Goal: Transaction & Acquisition: Download file/media

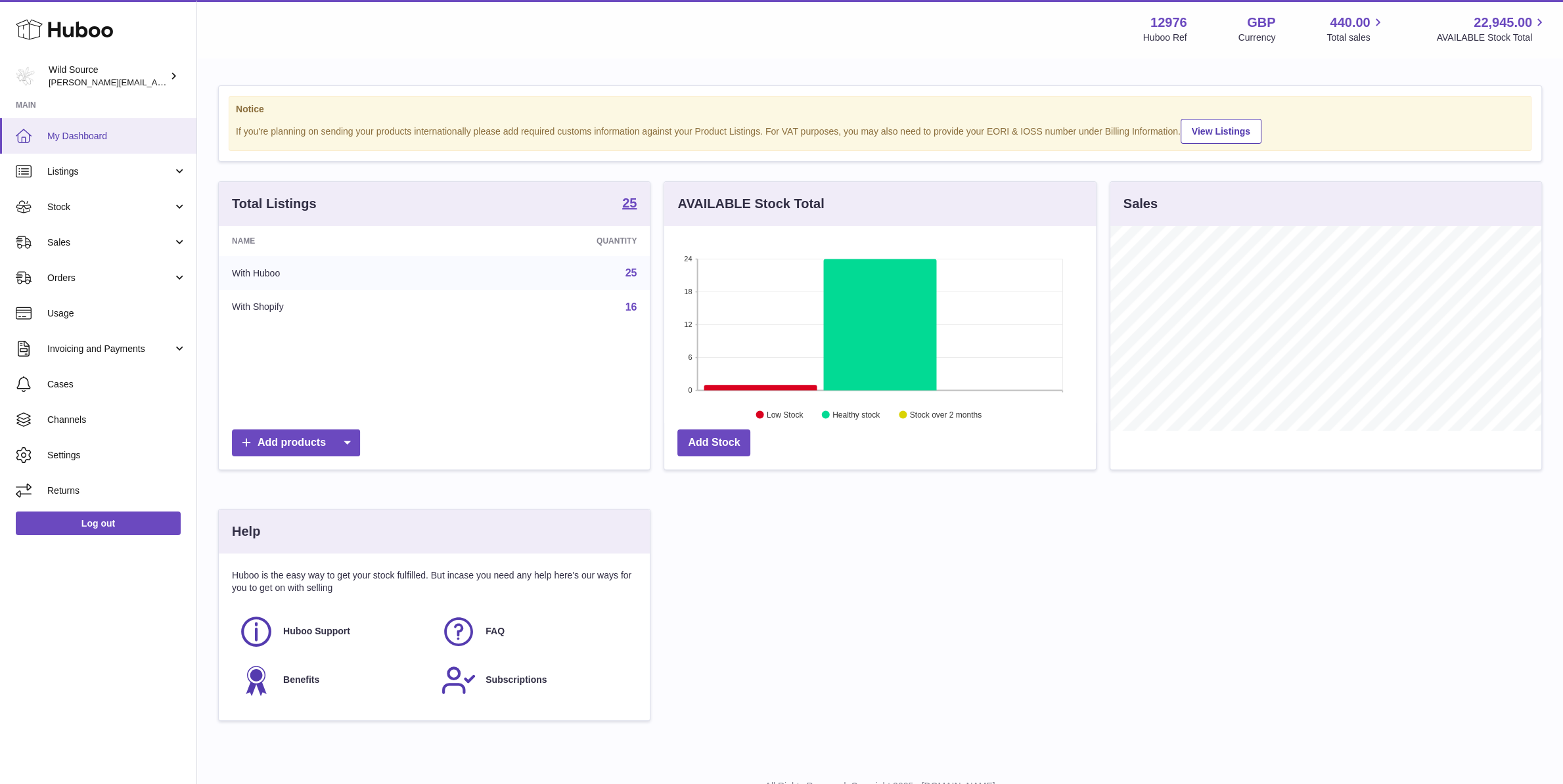
click at [102, 134] on span "My Dashboard" at bounding box center [116, 136] width 139 height 13
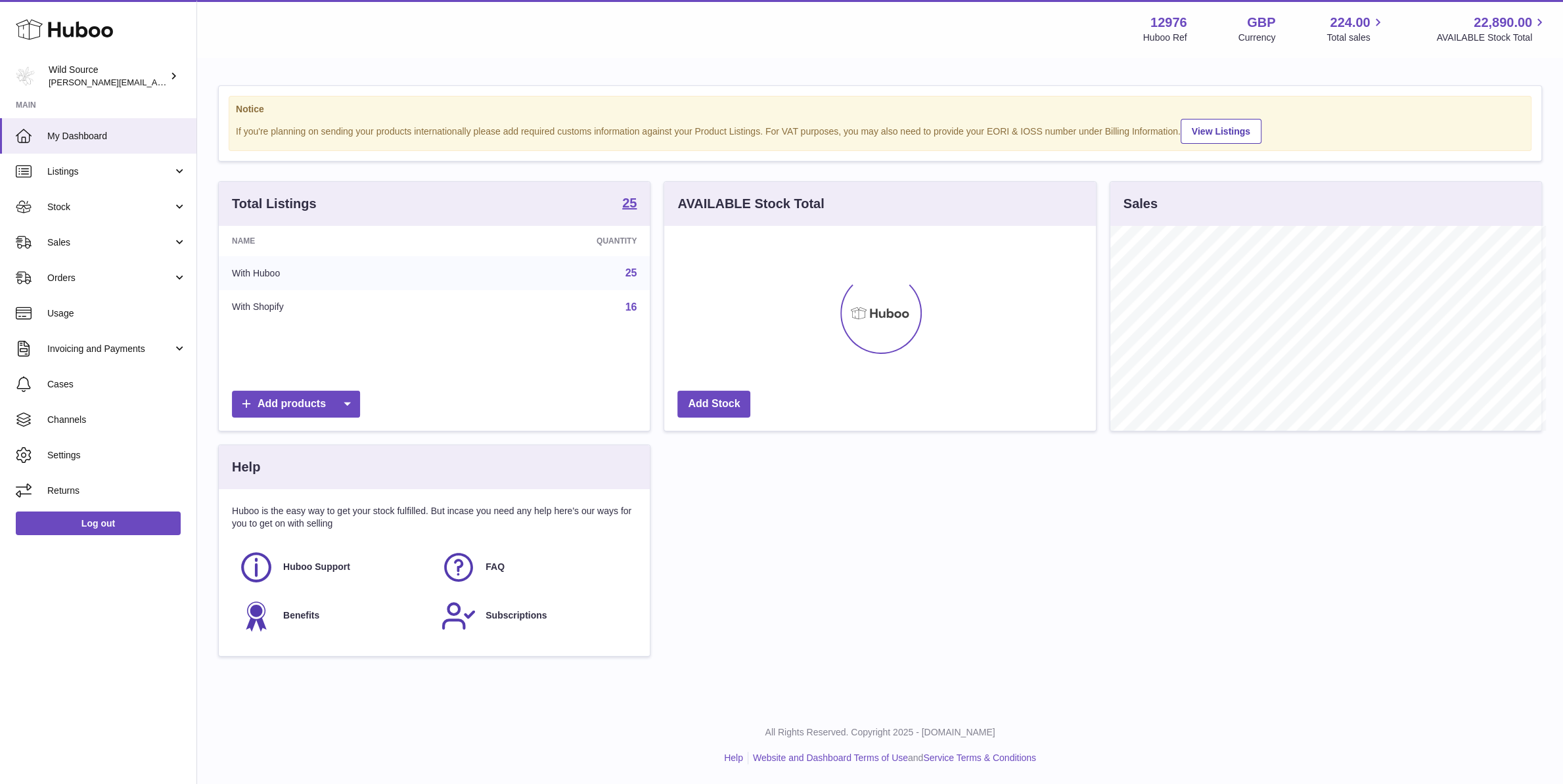
scroll to position [205, 431]
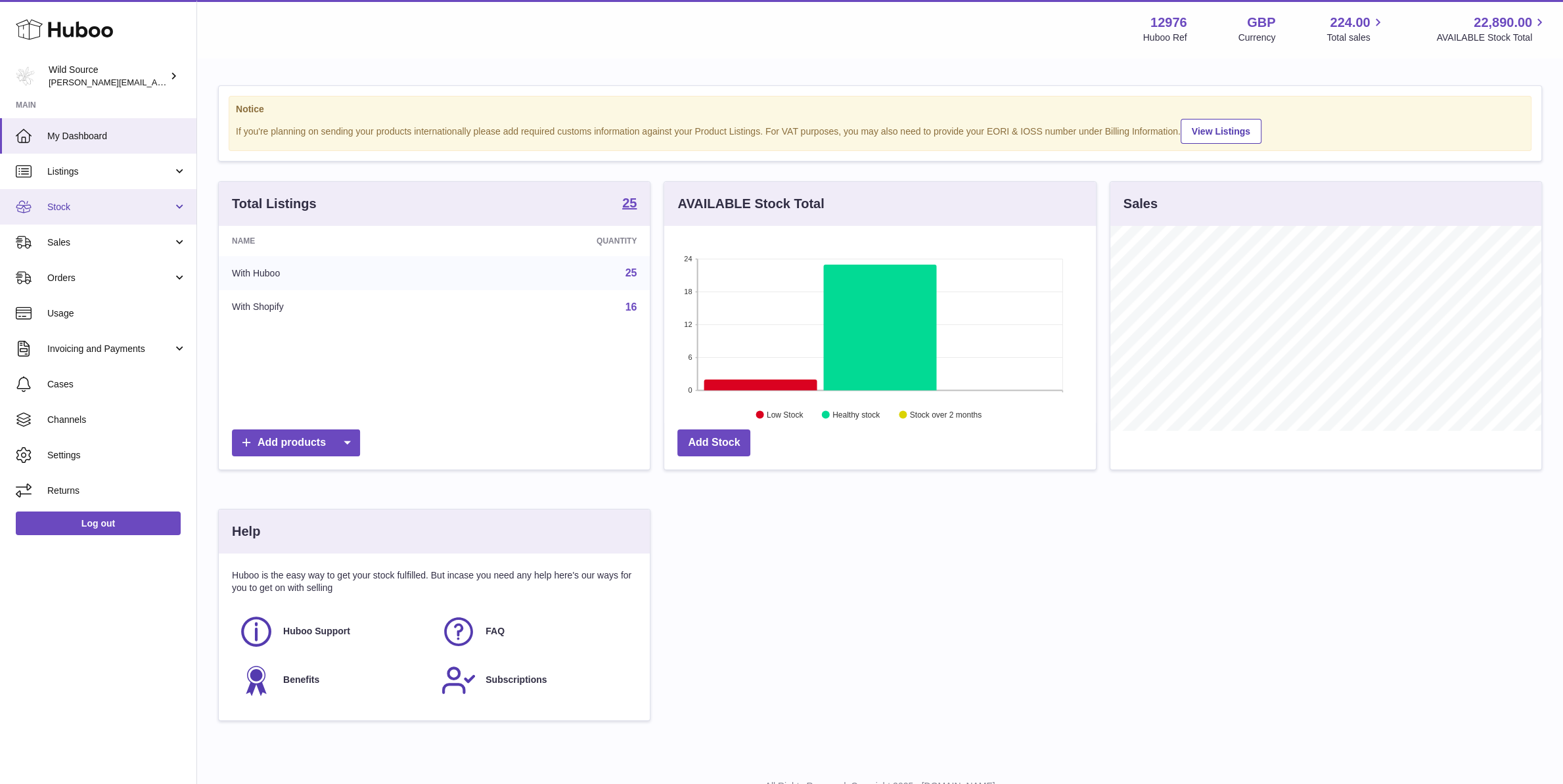
click at [96, 204] on span "Stock" at bounding box center [109, 207] width 125 height 13
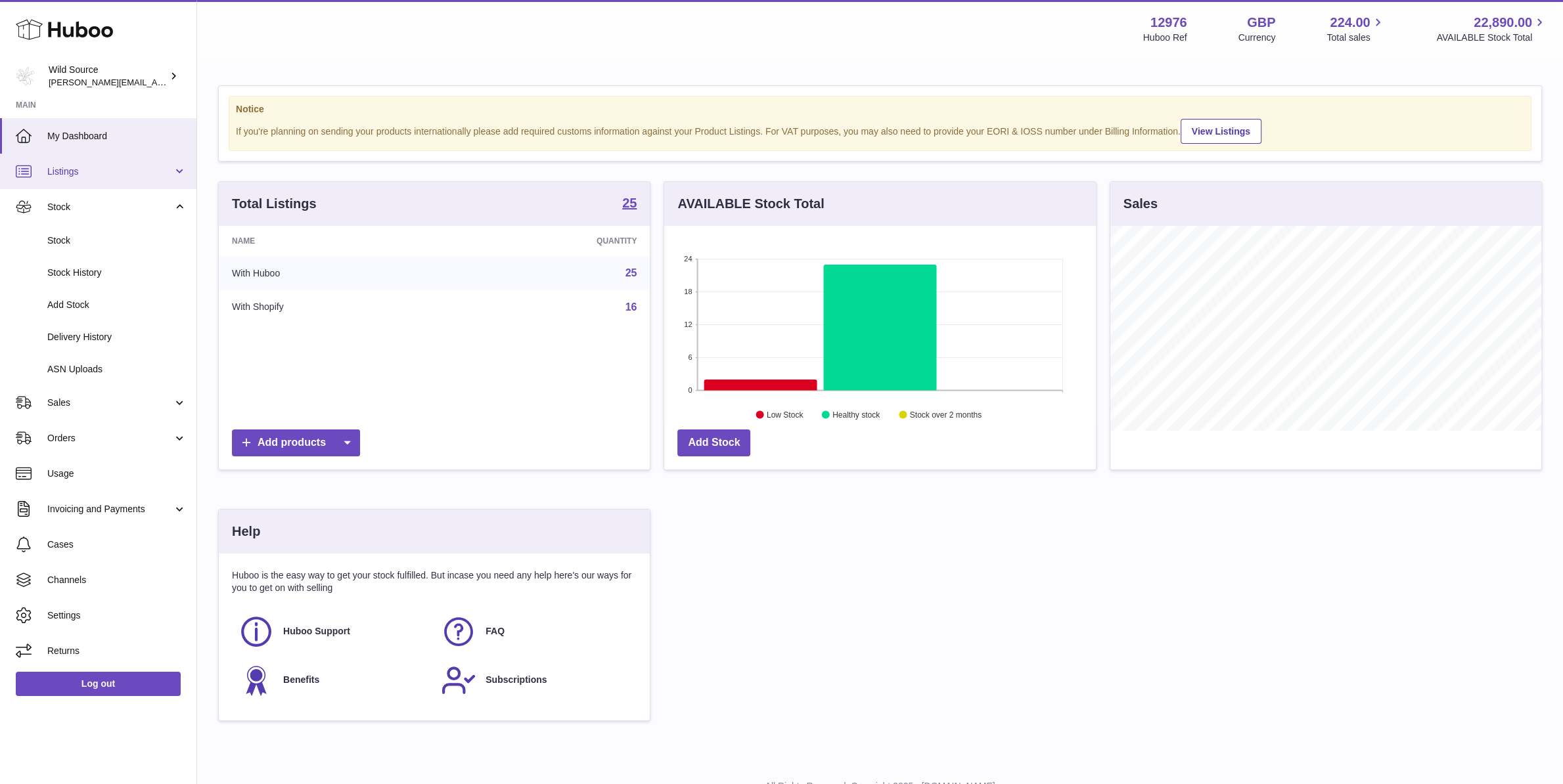
click at [82, 172] on span "Listings" at bounding box center [109, 171] width 125 height 13
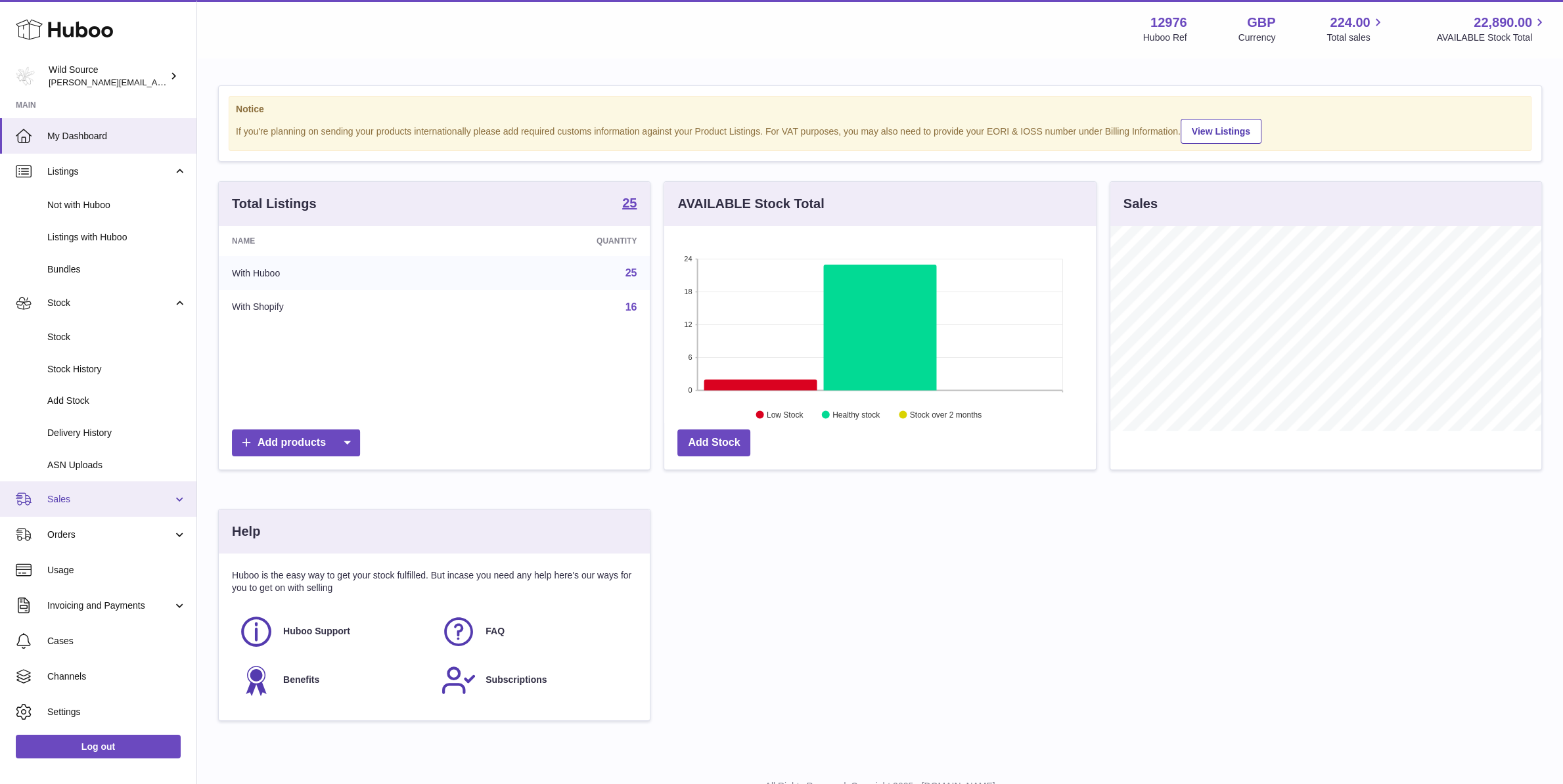
click at [73, 505] on link "Sales" at bounding box center [98, 499] width 196 height 35
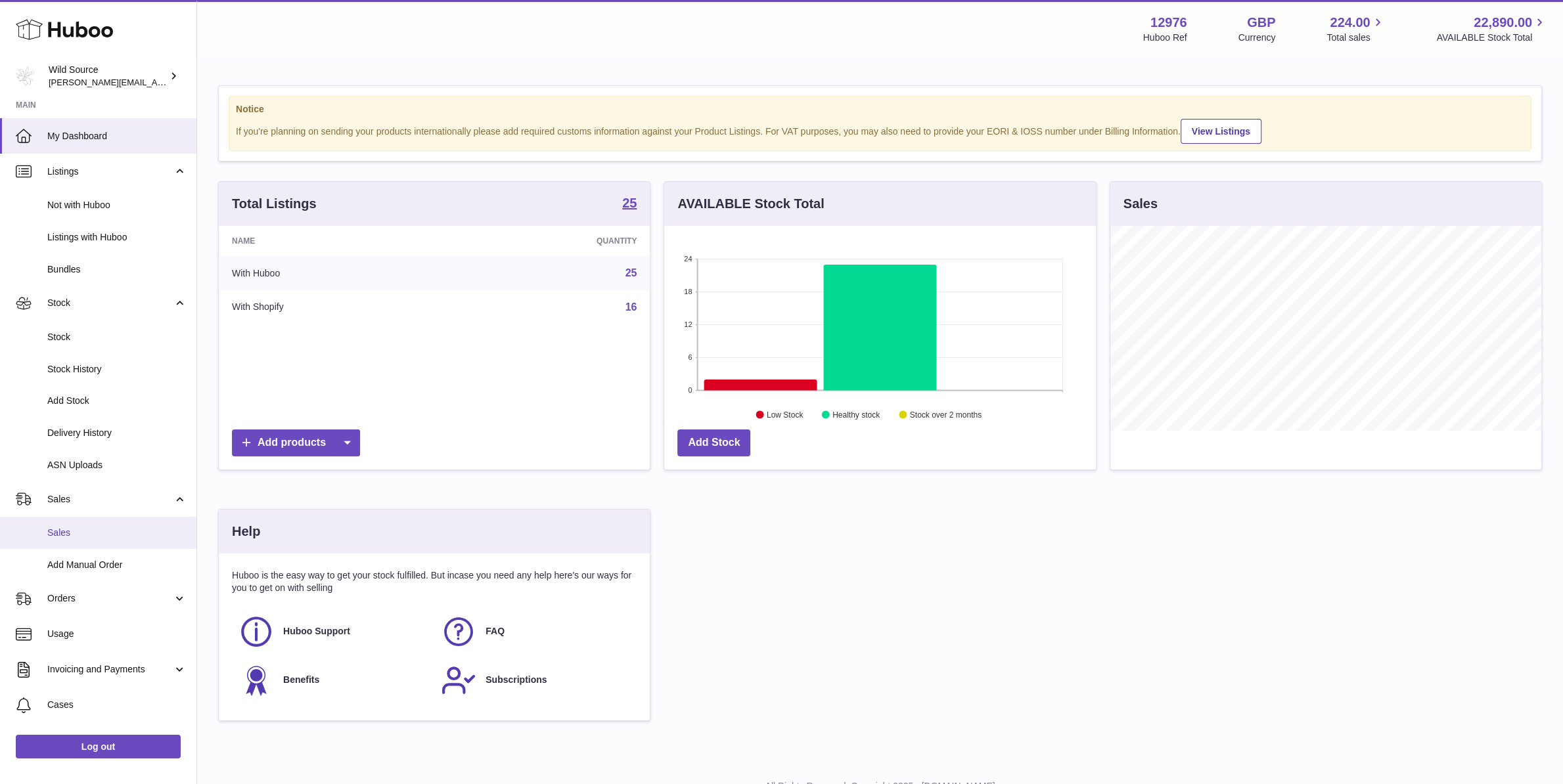
click at [92, 544] on link "Sales" at bounding box center [98, 533] width 196 height 33
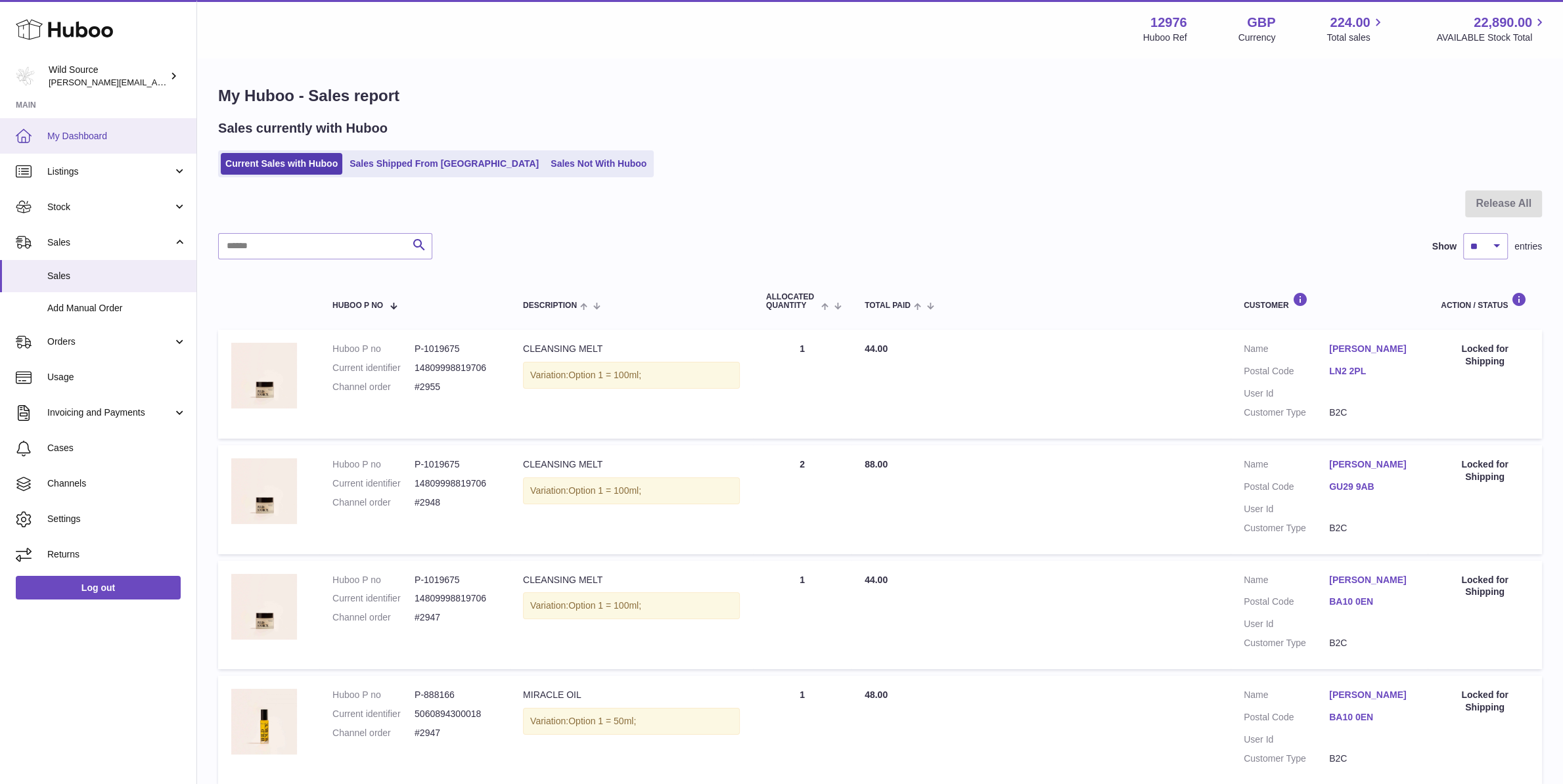
click at [84, 141] on span "My Dashboard" at bounding box center [116, 136] width 139 height 13
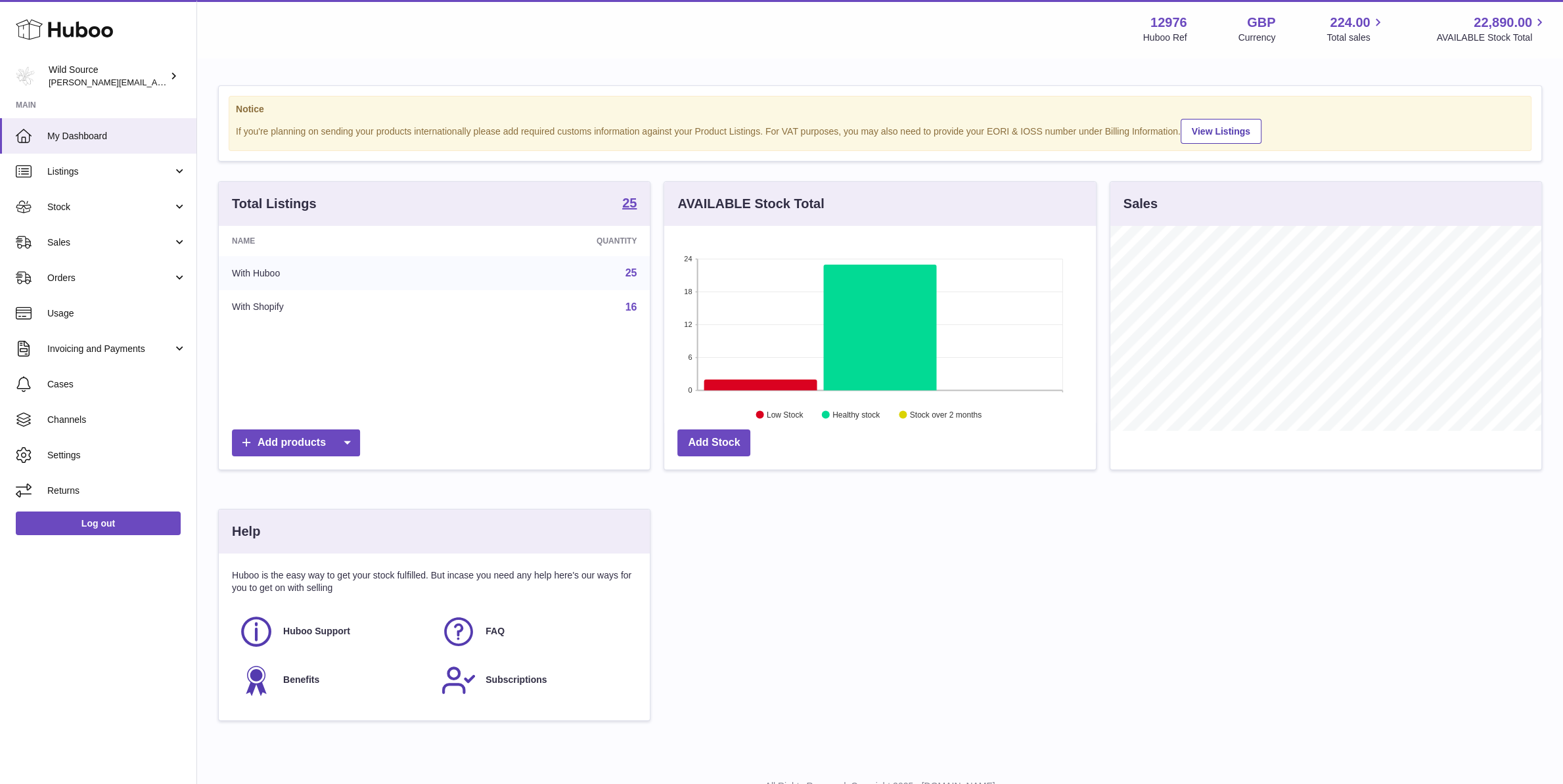
scroll to position [205, 431]
click at [772, 388] on icon at bounding box center [761, 384] width 113 height 11
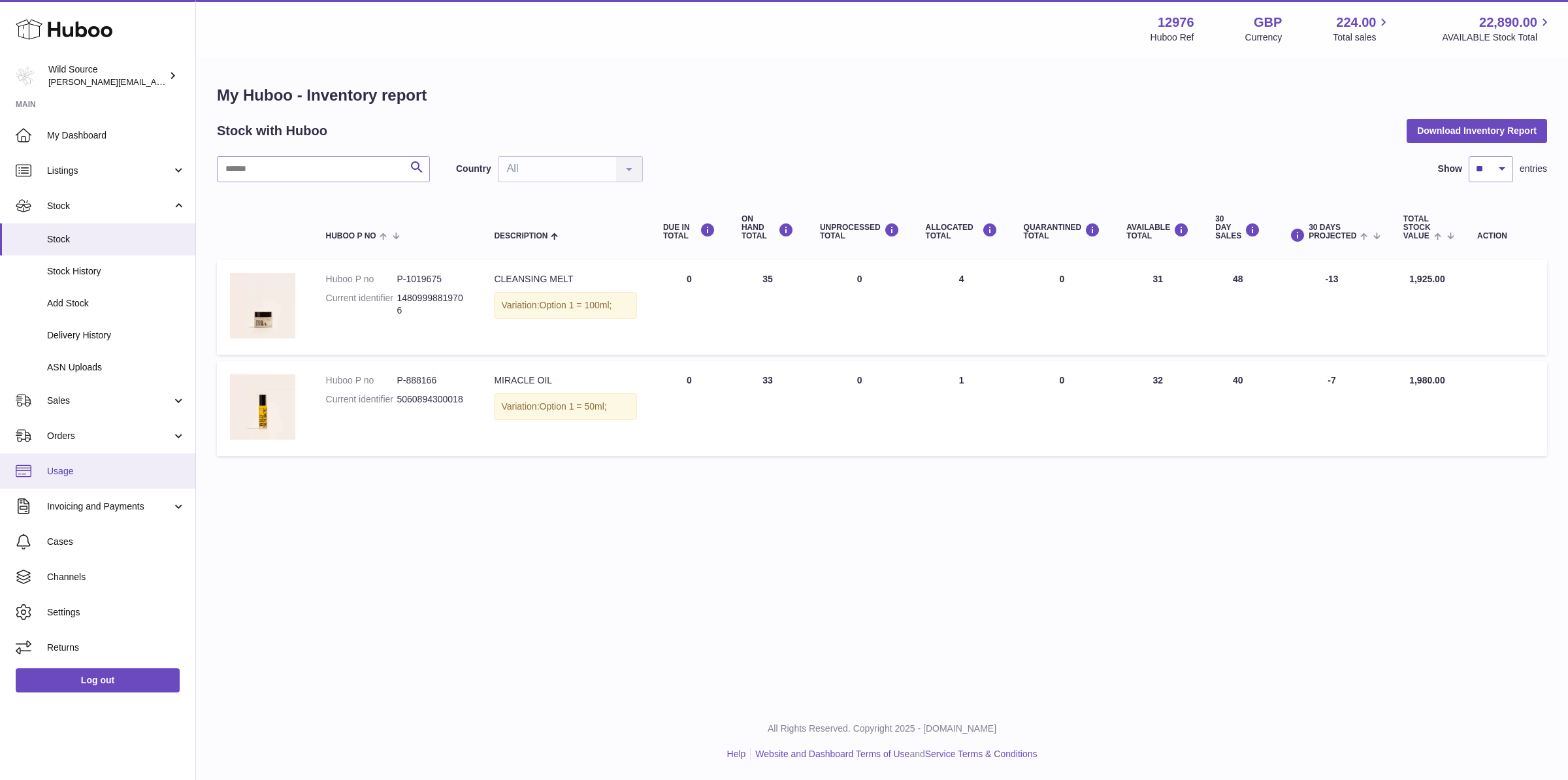
click at [77, 472] on span "Usage" at bounding box center [116, 471] width 138 height 13
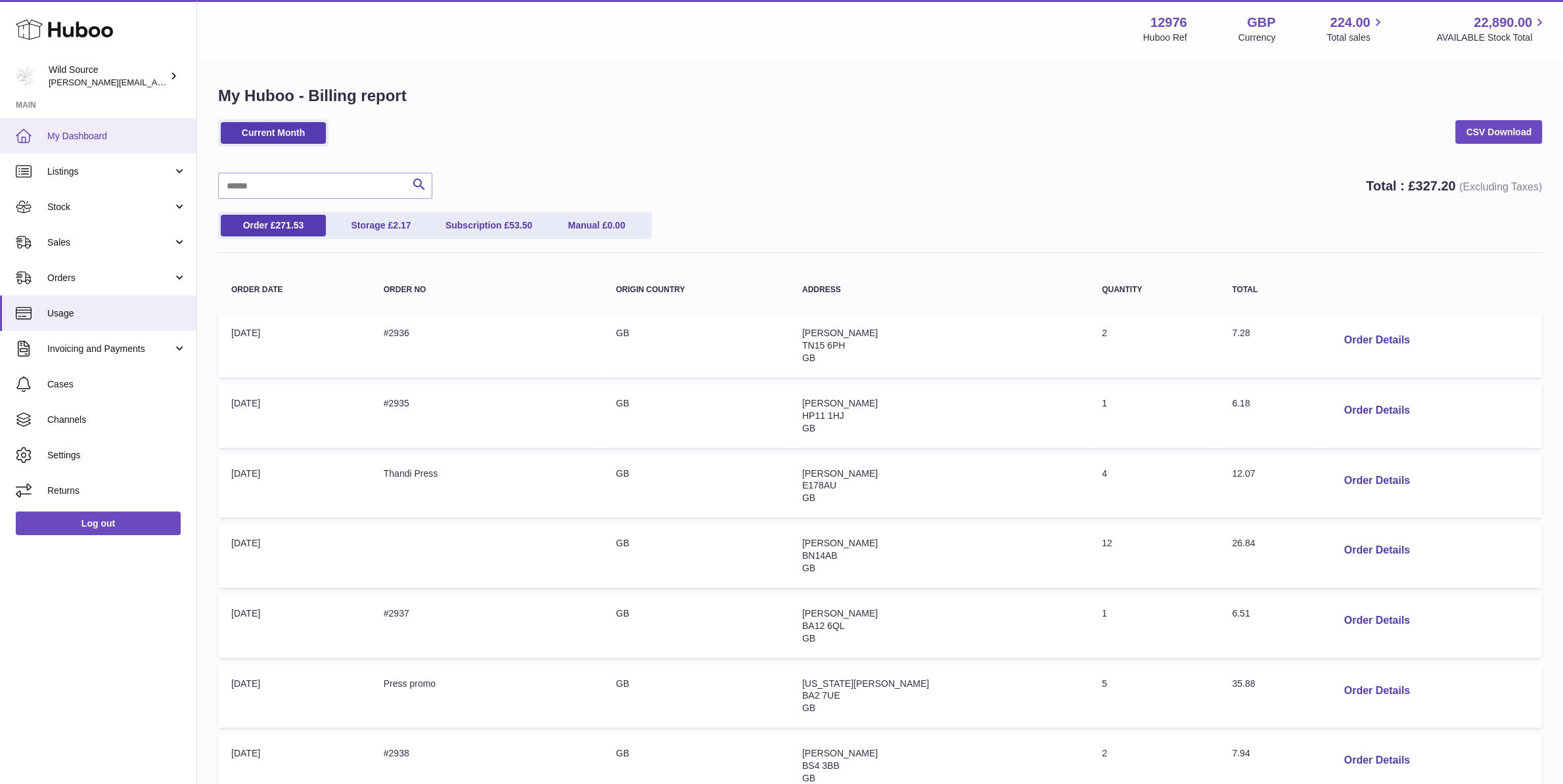
click at [102, 141] on span "My Dashboard" at bounding box center [116, 136] width 139 height 13
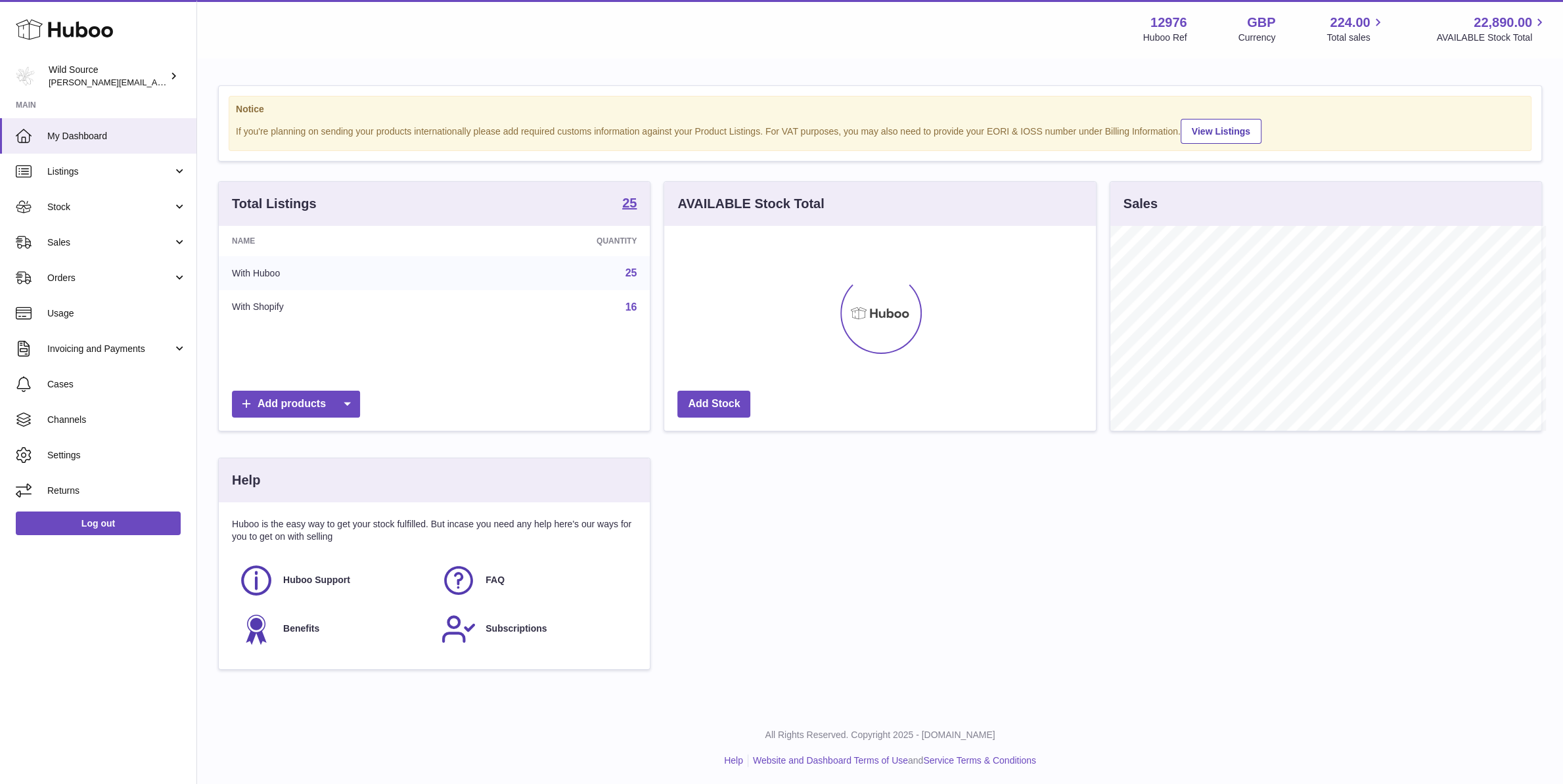
scroll to position [656393, 656550]
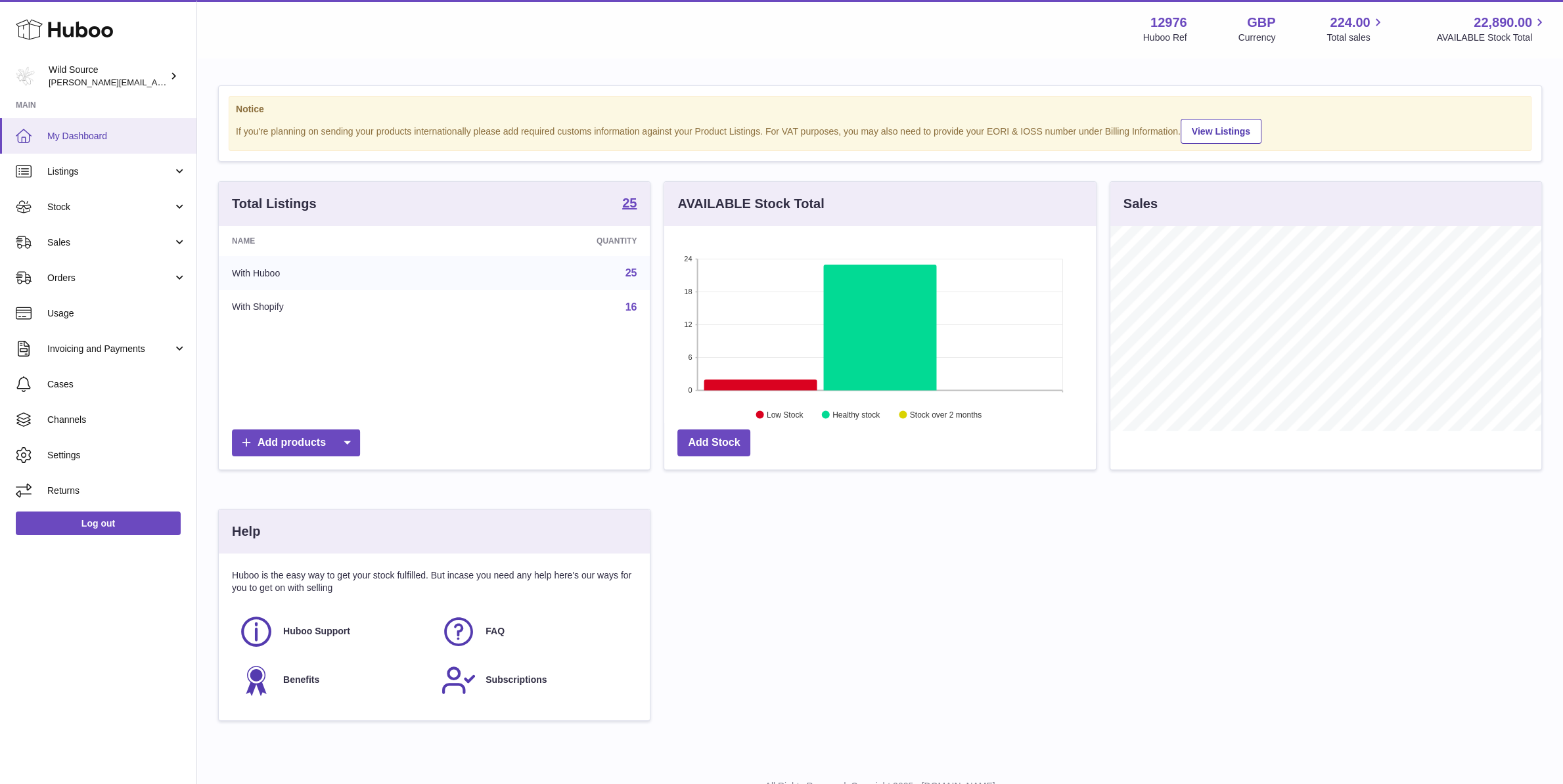
click at [92, 137] on span "My Dashboard" at bounding box center [116, 136] width 139 height 13
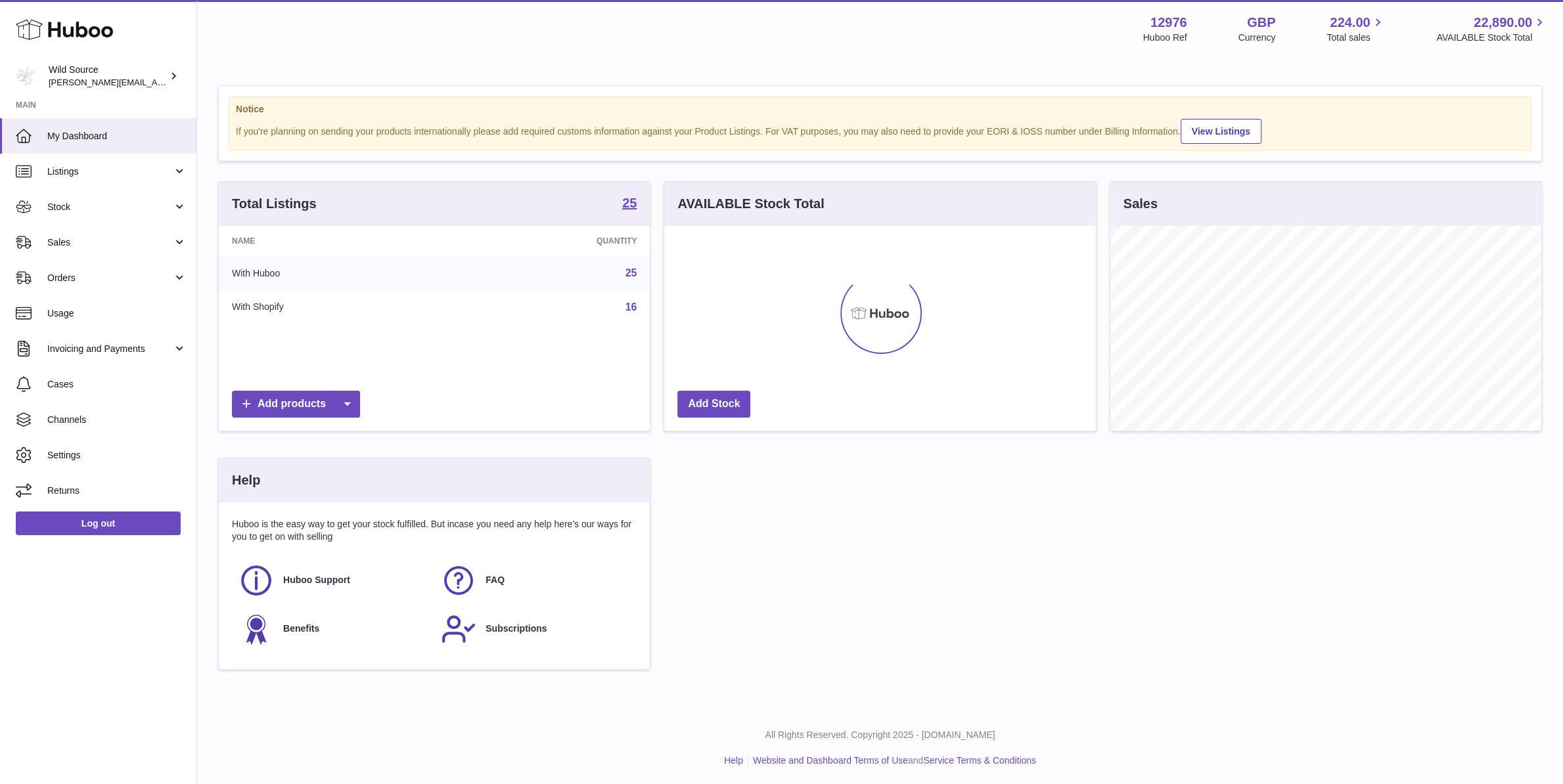
scroll to position [205, 431]
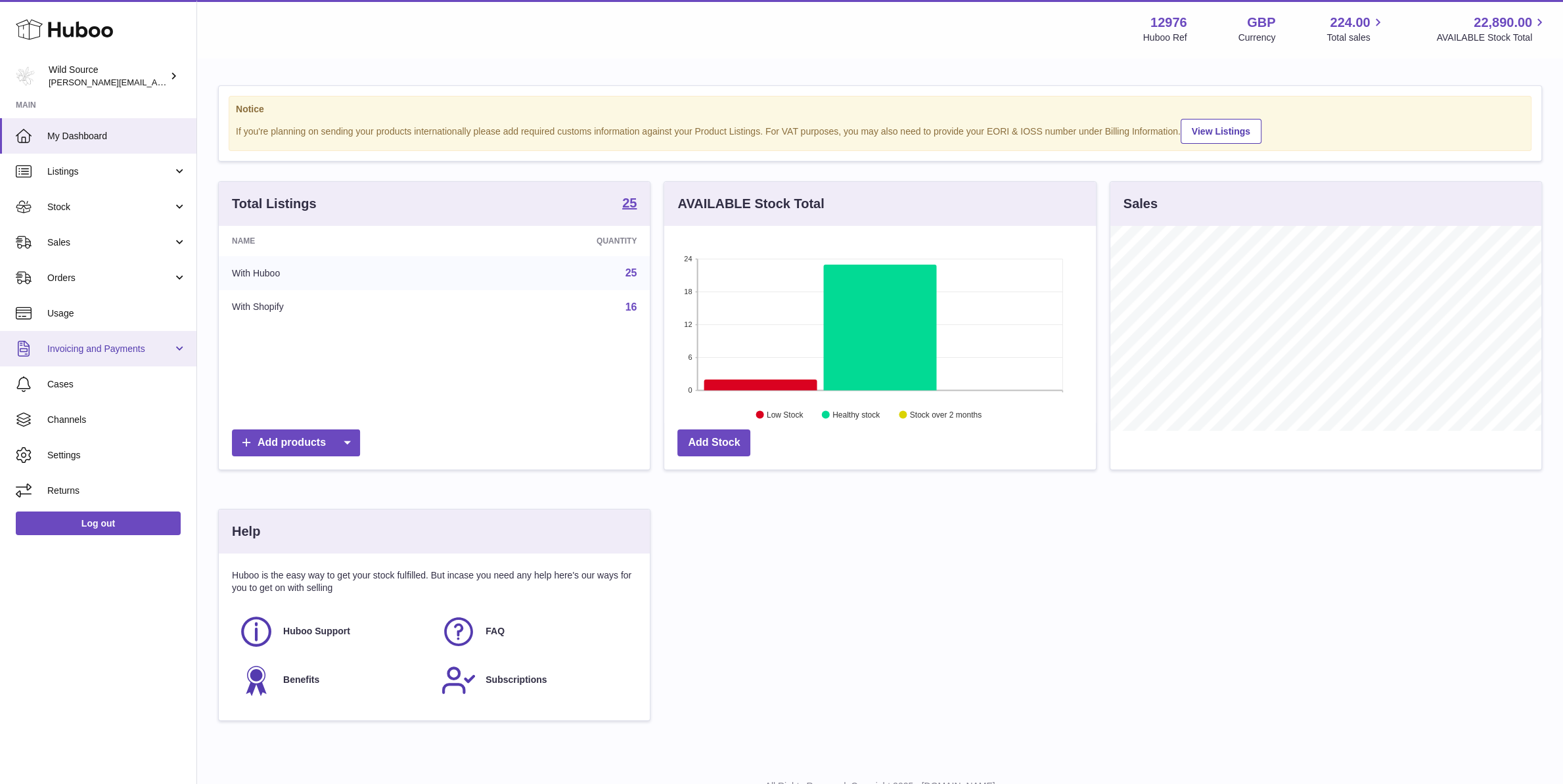
click at [112, 347] on span "Invoicing and Payments" at bounding box center [109, 349] width 125 height 13
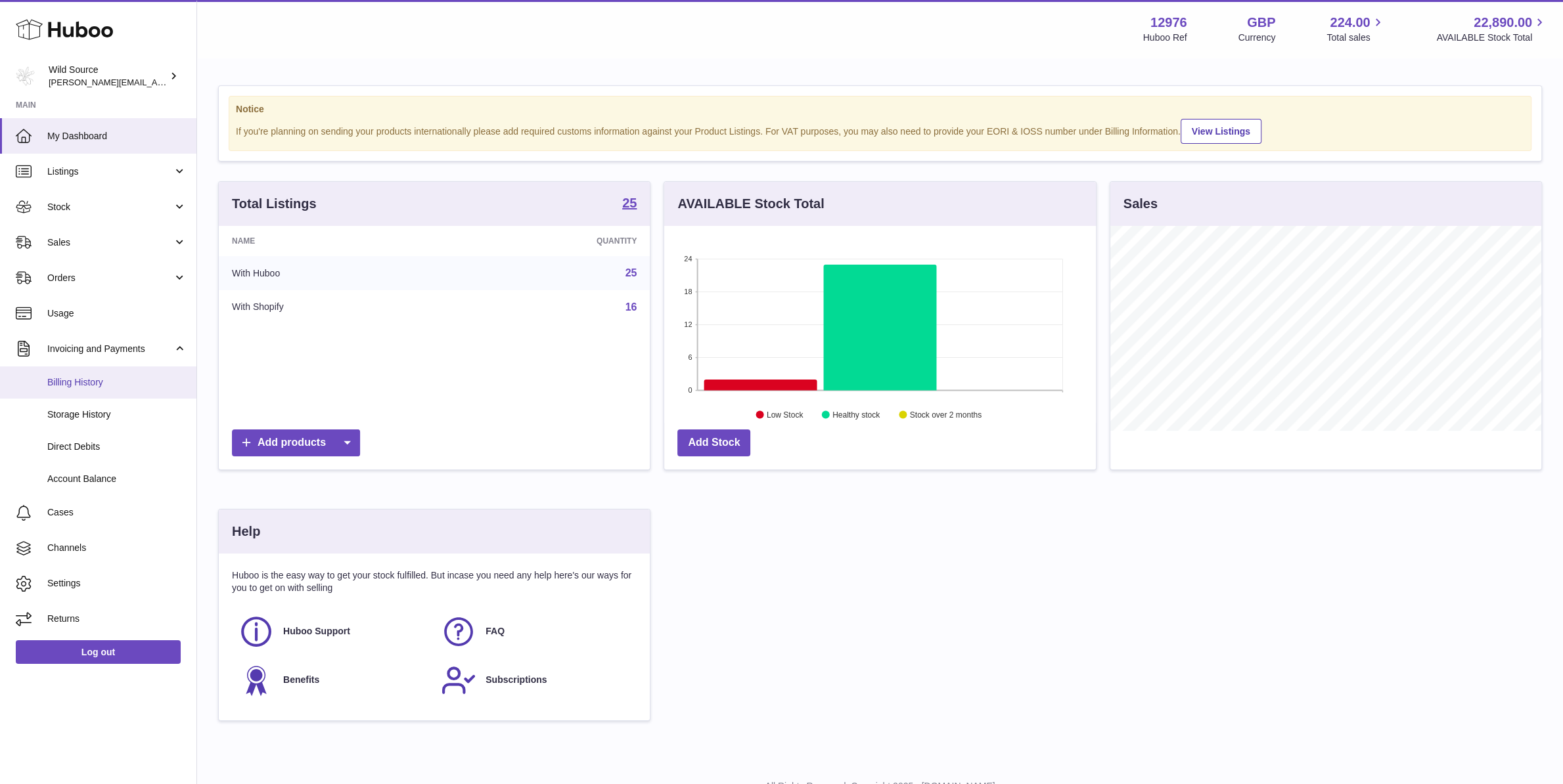
click at [91, 390] on link "Billing History" at bounding box center [98, 382] width 196 height 33
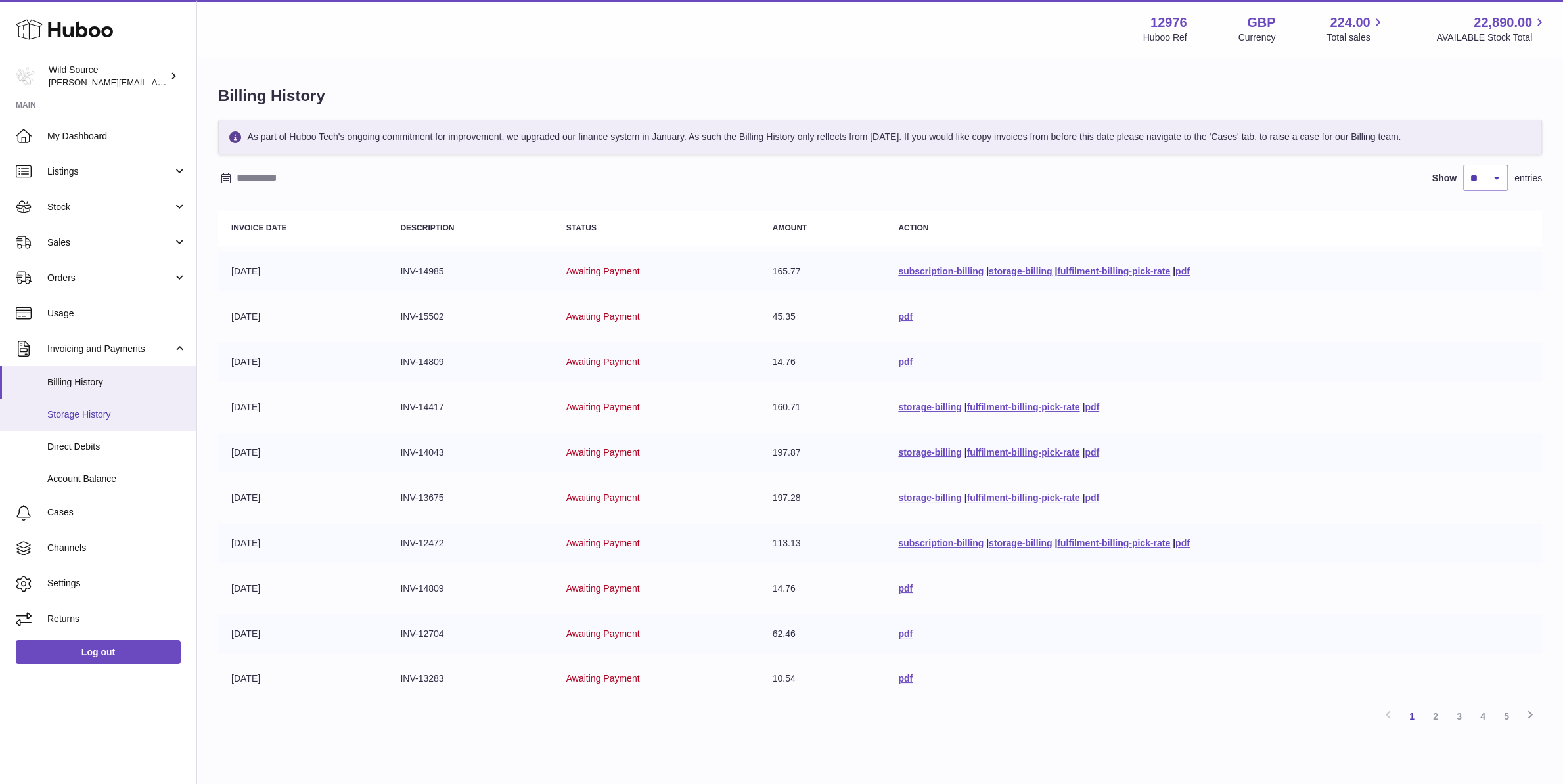
click at [82, 417] on span "Storage History" at bounding box center [116, 415] width 139 height 13
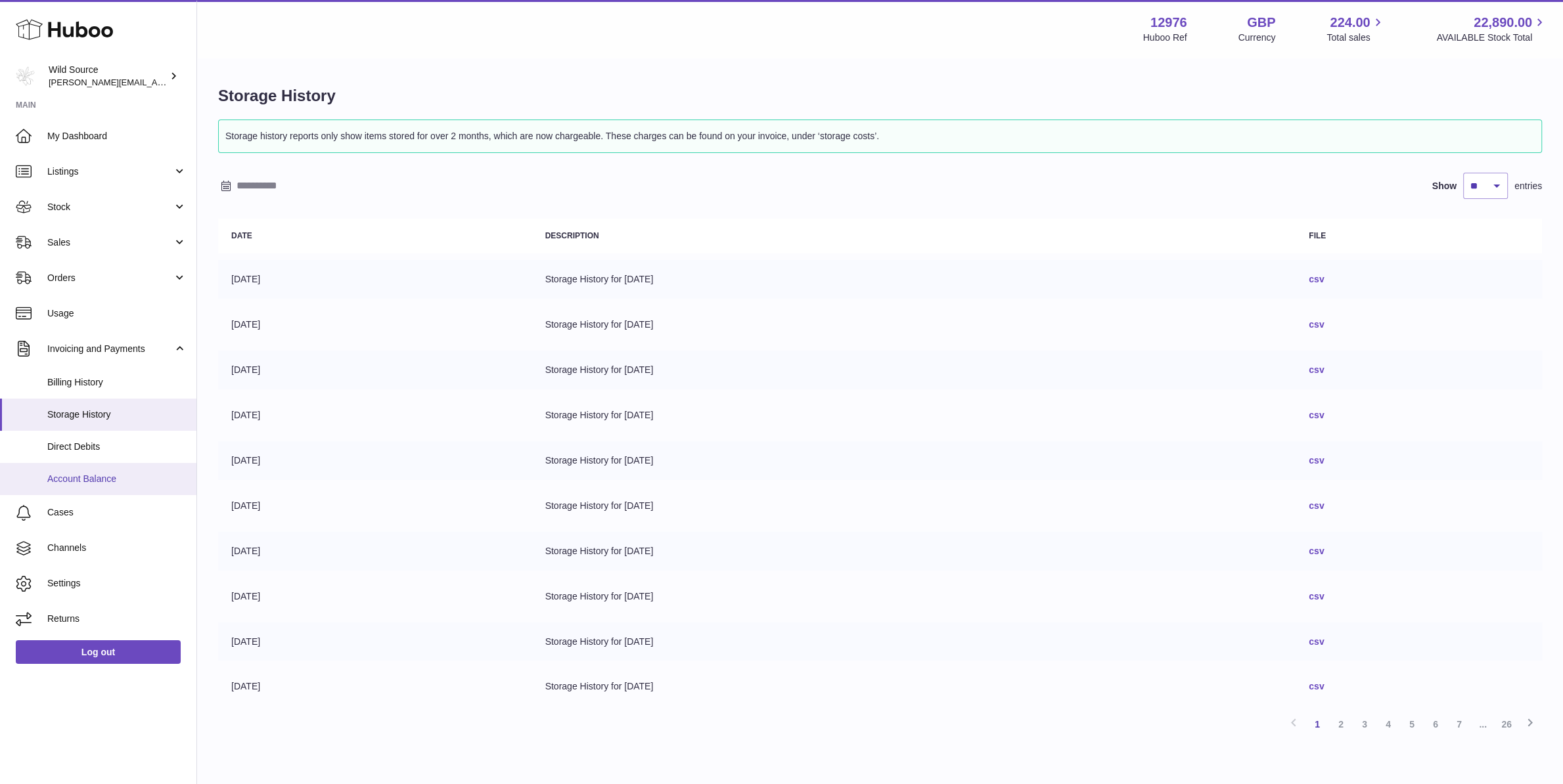
click at [114, 487] on link "Account Balance" at bounding box center [98, 479] width 196 height 33
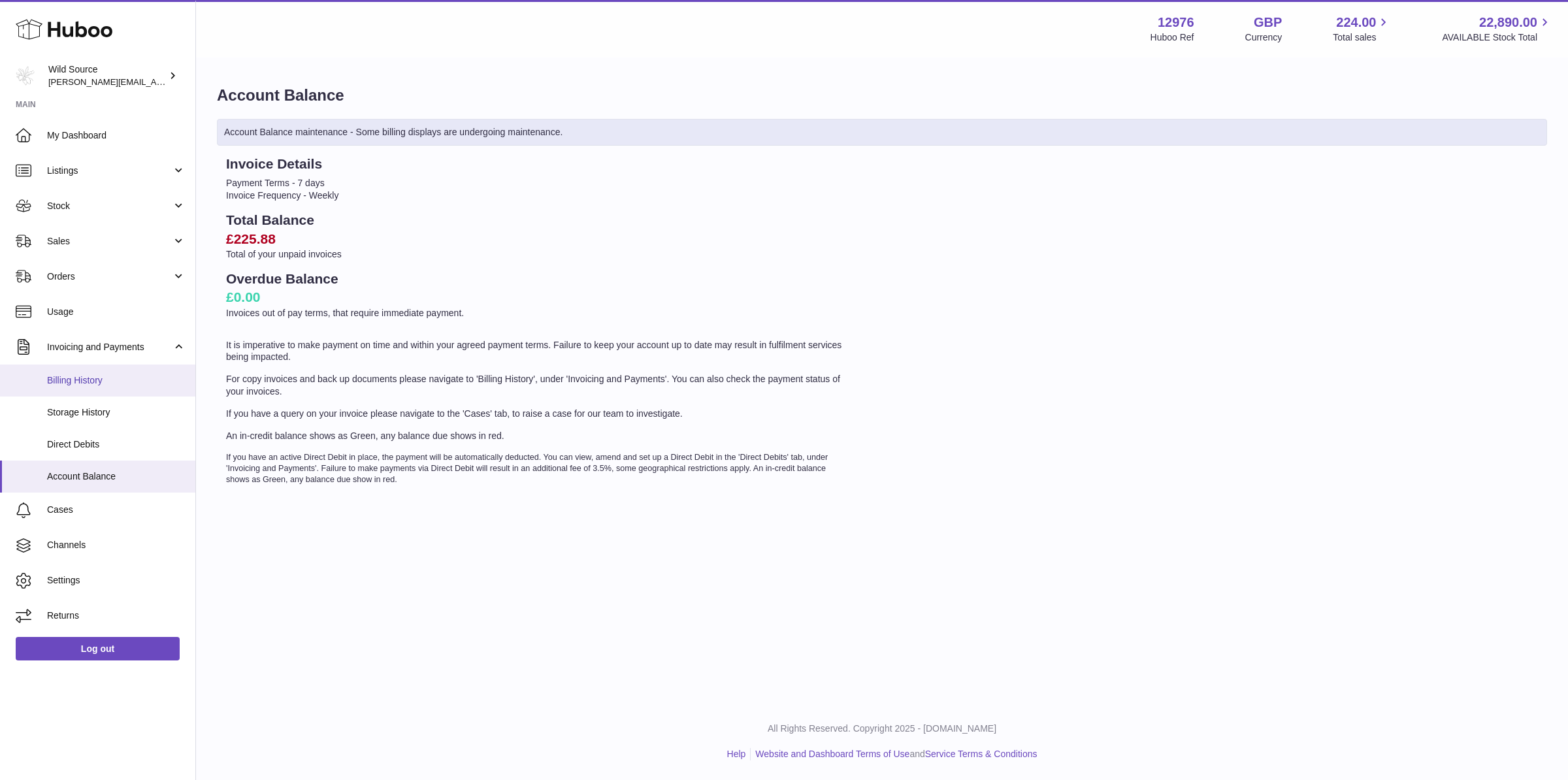
click at [85, 379] on span "Billing History" at bounding box center [116, 380] width 138 height 13
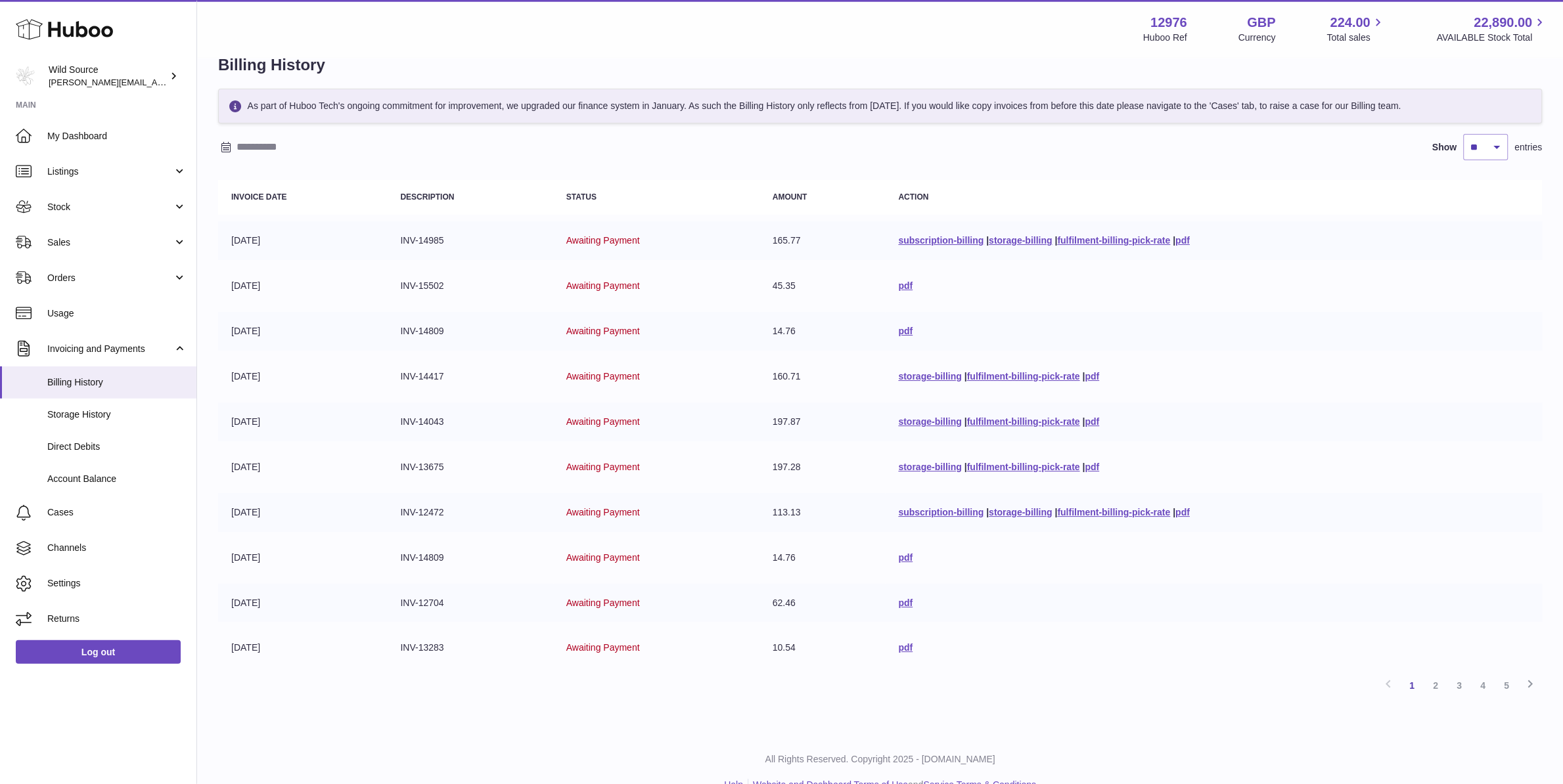
scroll to position [58, 0]
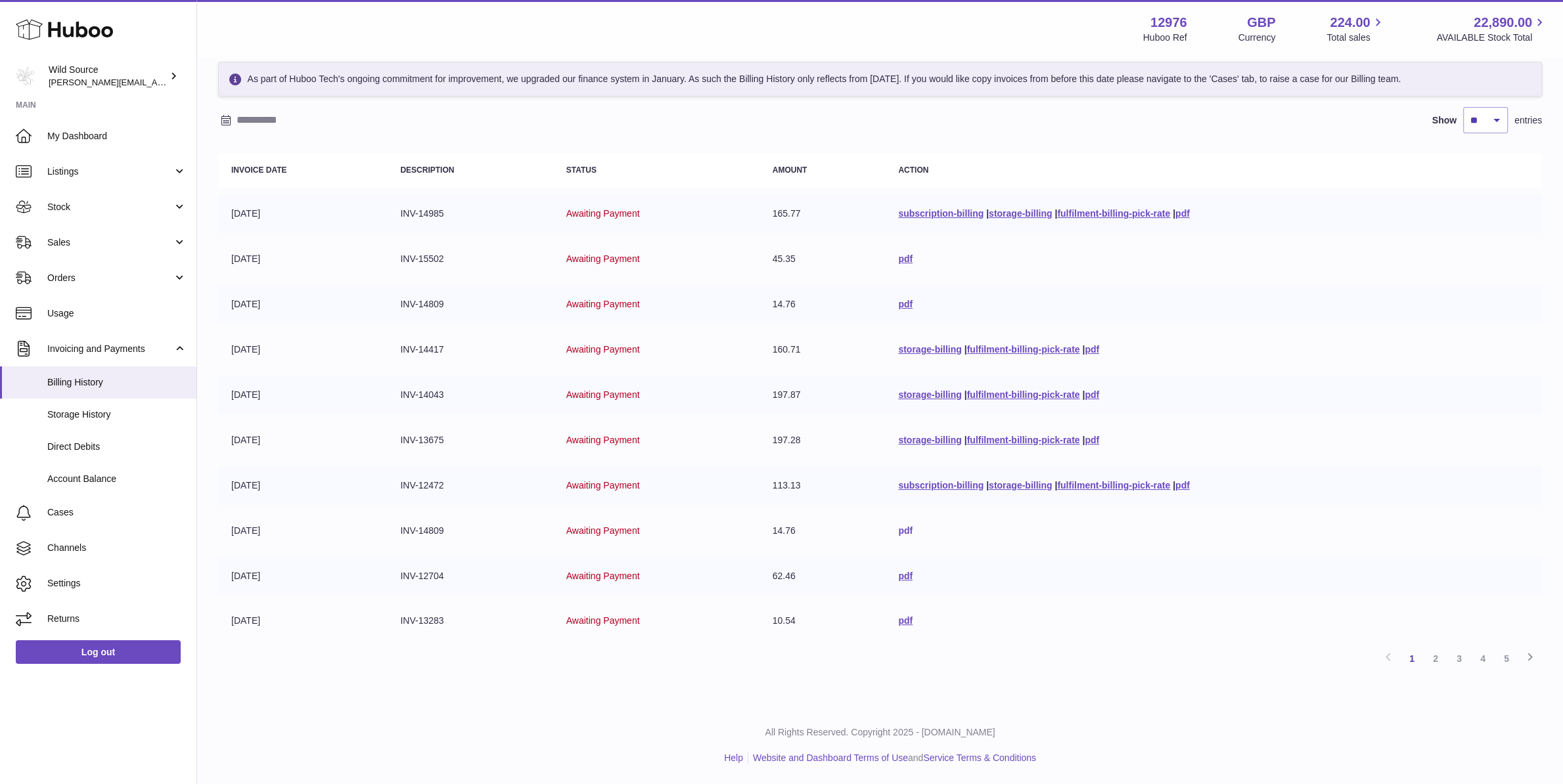
click at [898, 529] on link "pdf" at bounding box center [905, 530] width 15 height 11
click at [1189, 486] on link "pdf" at bounding box center [1183, 485] width 15 height 11
click at [1093, 440] on link "pdf" at bounding box center [1092, 439] width 15 height 11
click at [1091, 349] on link "pdf" at bounding box center [1092, 349] width 15 height 11
click at [900, 305] on td "pdf" at bounding box center [1213, 303] width 657 height 38
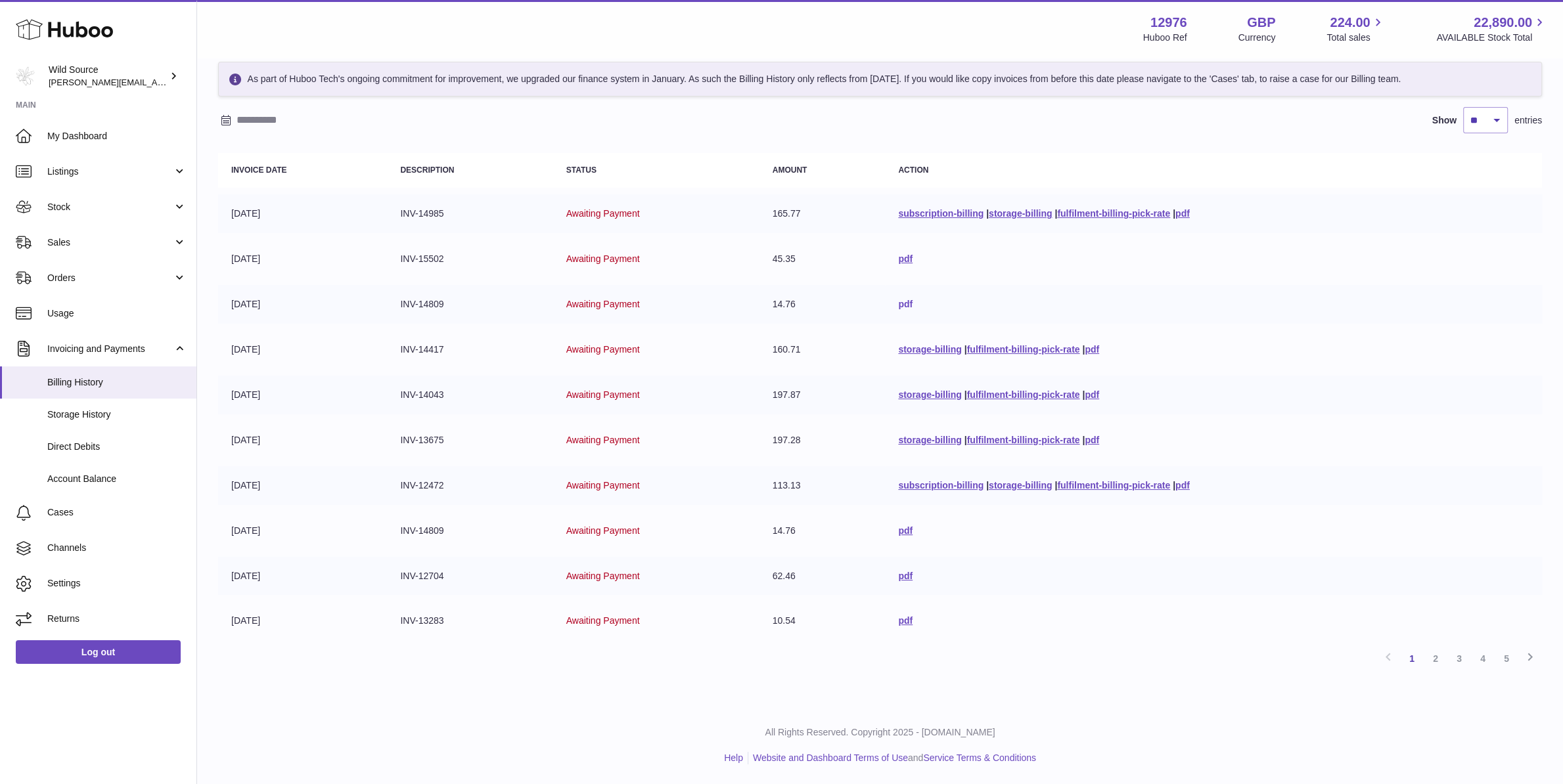
click at [898, 305] on link "pdf" at bounding box center [905, 303] width 15 height 11
click at [898, 259] on link "pdf" at bounding box center [905, 258] width 15 height 11
click at [1182, 214] on link "pdf" at bounding box center [1183, 213] width 15 height 11
click at [81, 318] on span "Usage" at bounding box center [116, 313] width 139 height 13
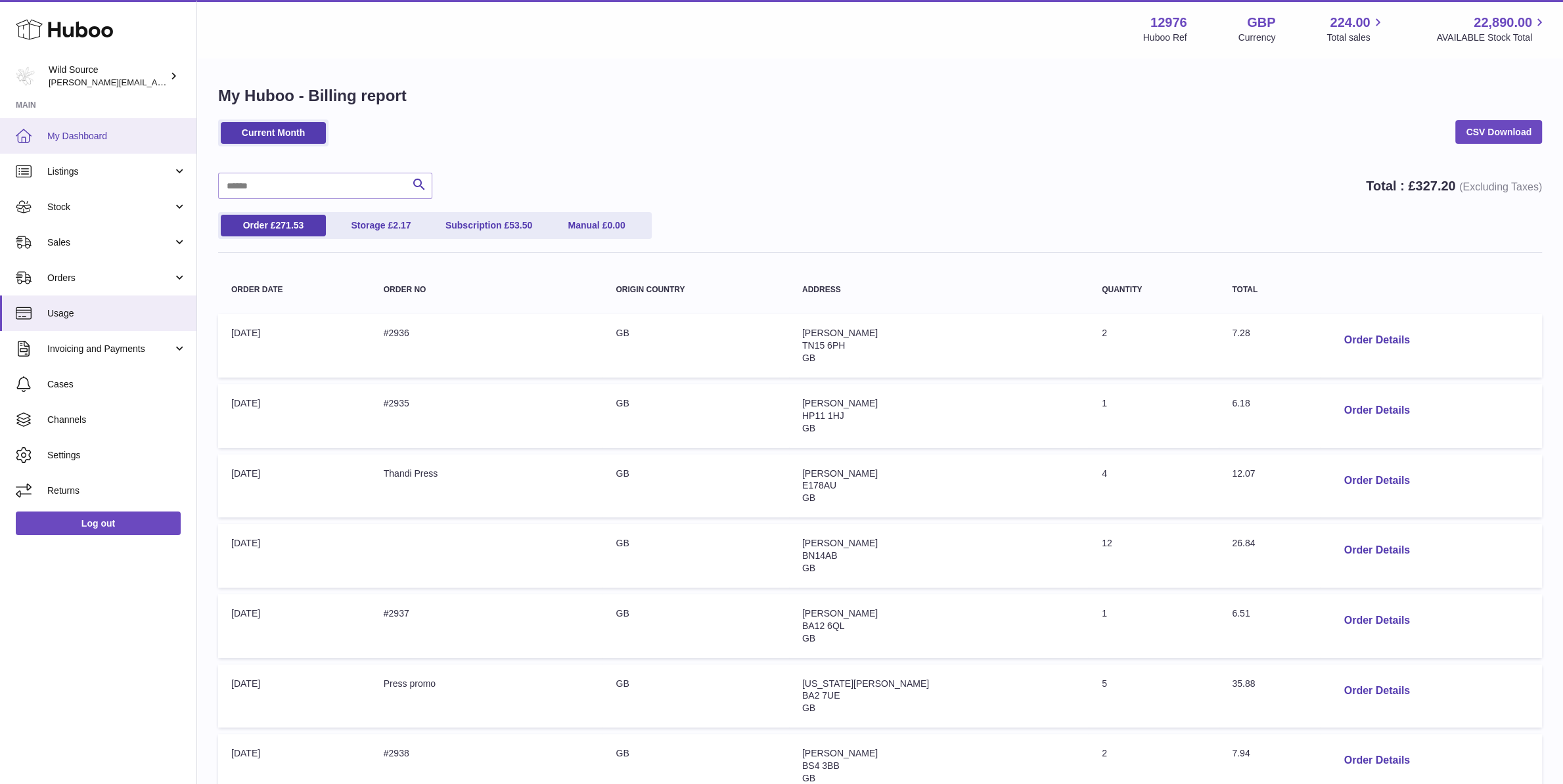
click at [81, 125] on link "My Dashboard" at bounding box center [98, 136] width 196 height 35
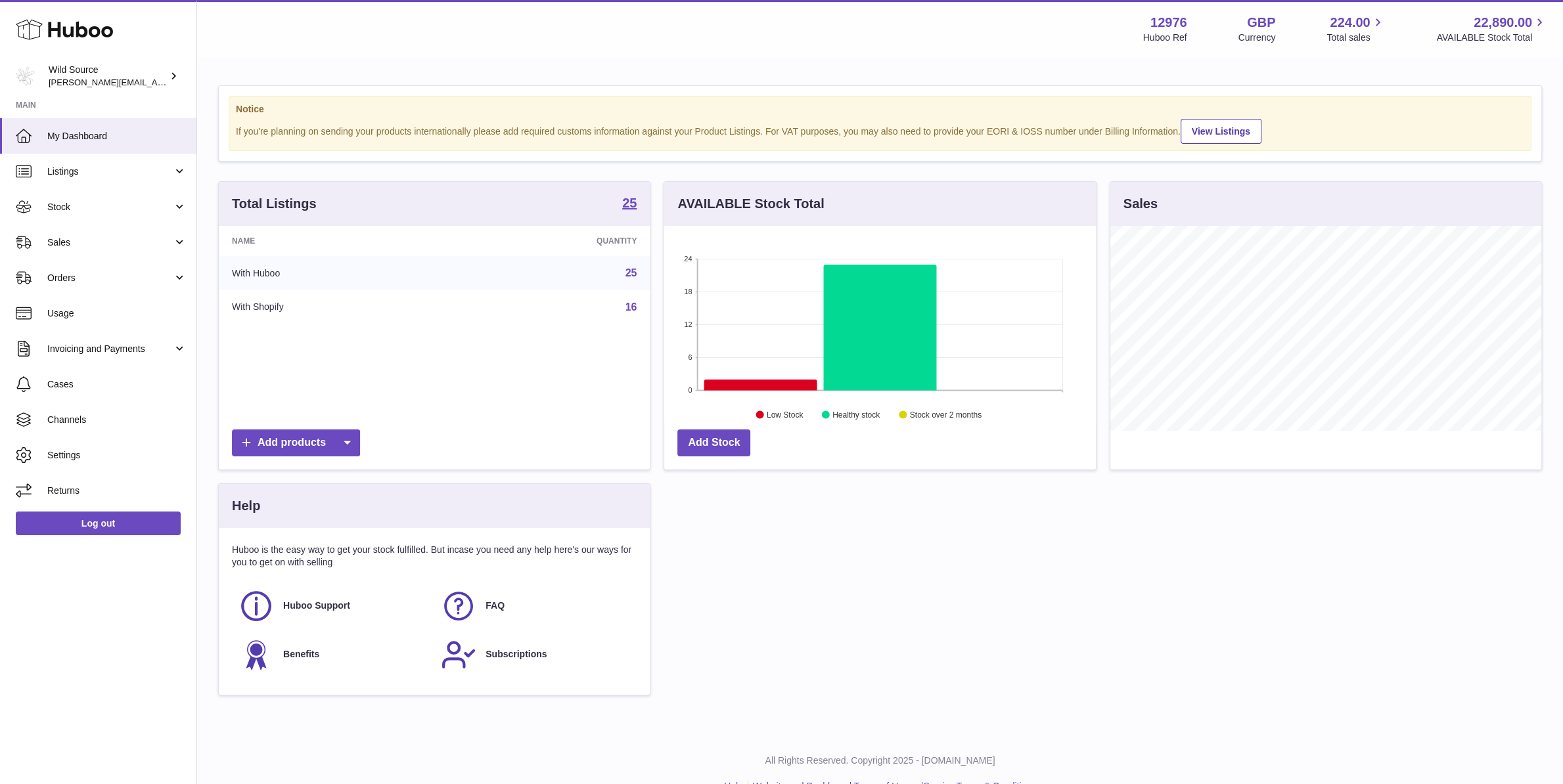
scroll to position [205, 431]
